Goal: Task Accomplishment & Management: Manage account settings

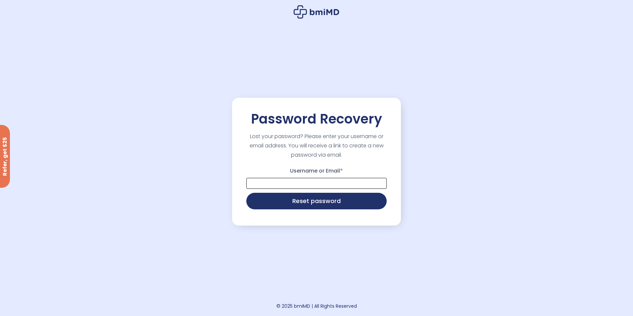
click at [304, 187] on input "Username or Email *" at bounding box center [317, 183] width 140 height 11
type input "**********"
click at [307, 202] on button "Reset password" at bounding box center [317, 200] width 140 height 17
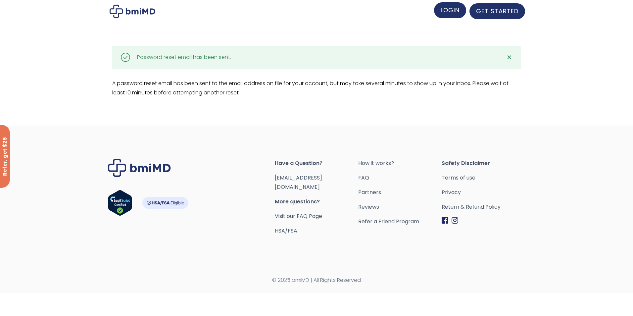
click at [450, 11] on span "LOGIN" at bounding box center [450, 10] width 19 height 8
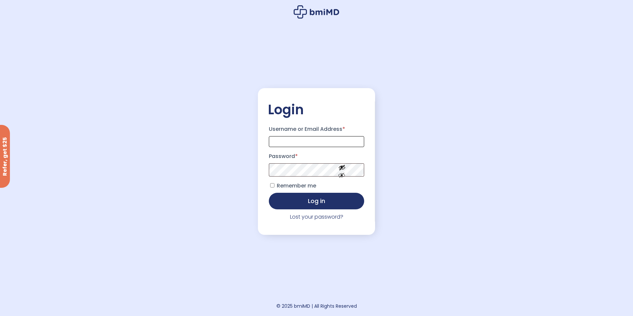
click at [301, 139] on input "Username or Email Address *" at bounding box center [316, 141] width 95 height 11
type input "**********"
click at [269, 193] on button "Log in" at bounding box center [316, 201] width 95 height 17
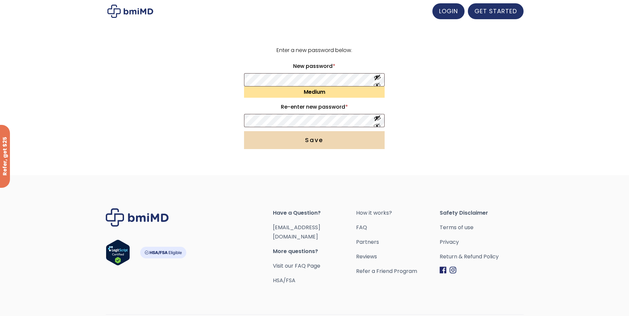
click at [324, 137] on button "Save" at bounding box center [314, 140] width 140 height 18
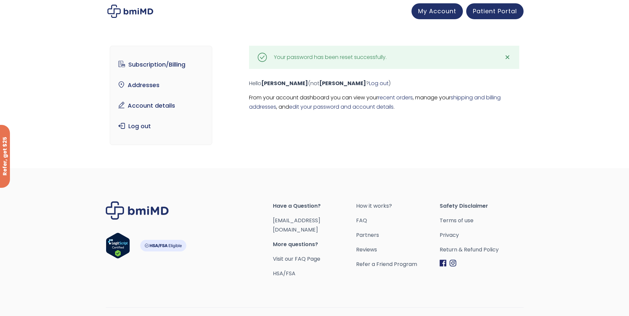
click at [453, 152] on div "Subscription/Billing bmiRewards Addresses Account details Submit a Review Log o…" at bounding box center [314, 97] width 409 height 131
click at [444, 13] on span "My Account" at bounding box center [437, 10] width 38 height 8
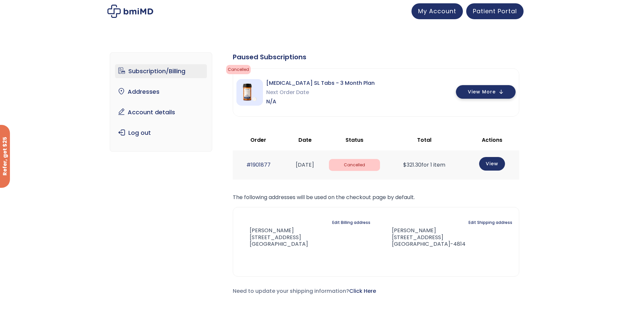
click at [495, 88] on button "View More" at bounding box center [486, 92] width 60 height 14
